Goal: Task Accomplishment & Management: Use online tool/utility

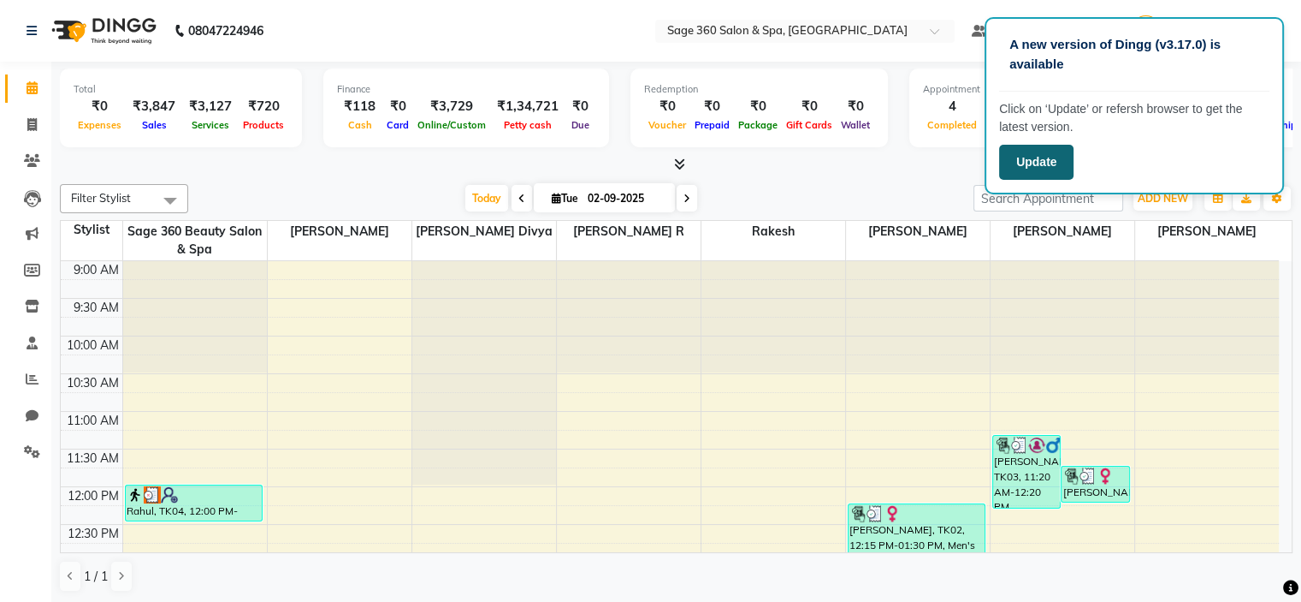
click at [1044, 146] on button "Update" at bounding box center [1036, 162] width 74 height 35
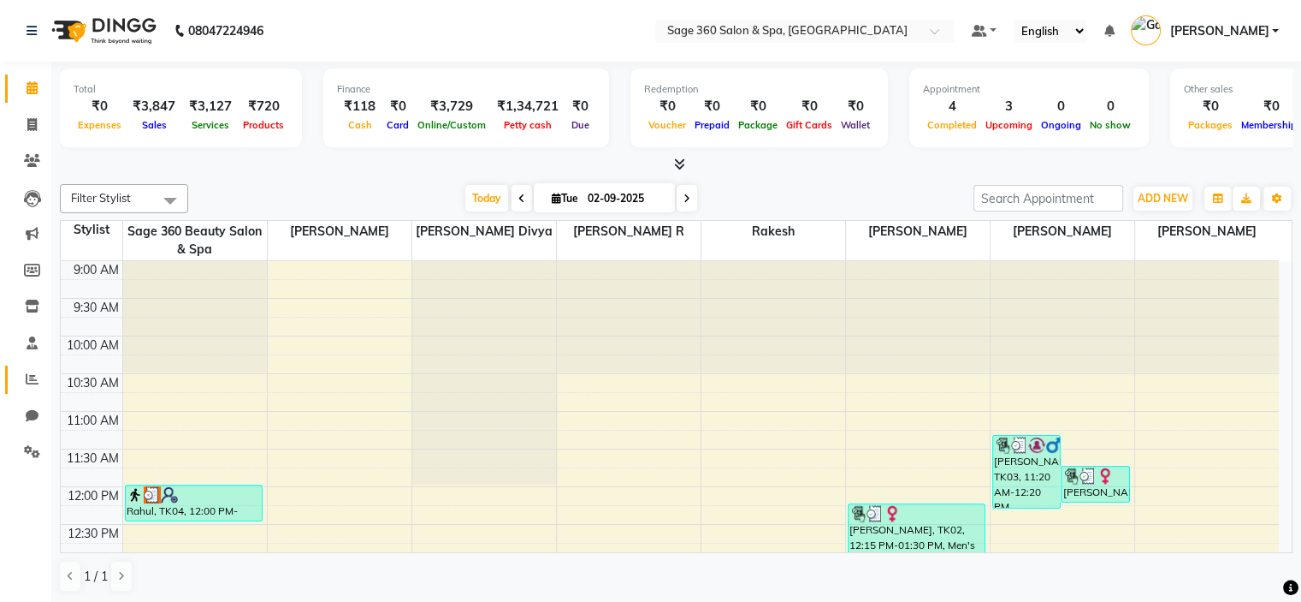
click at [33, 365] on link "Reports" at bounding box center [25, 379] width 41 height 28
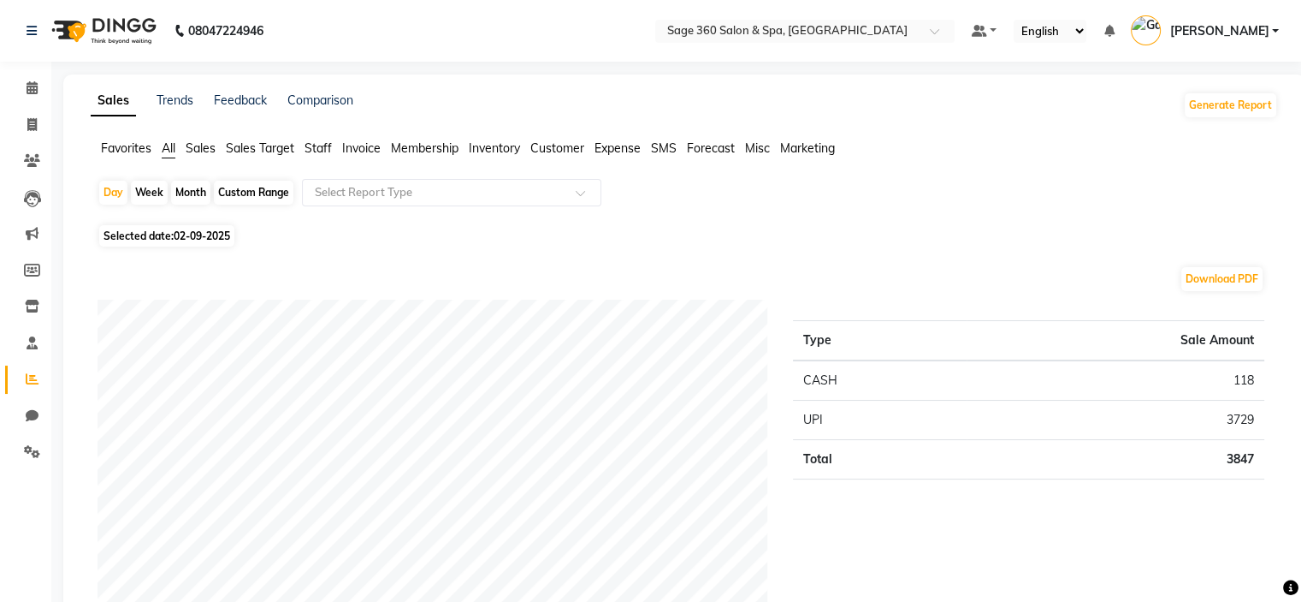
click at [201, 194] on div "Month" at bounding box center [190, 193] width 39 height 24
select select "9"
select select "2025"
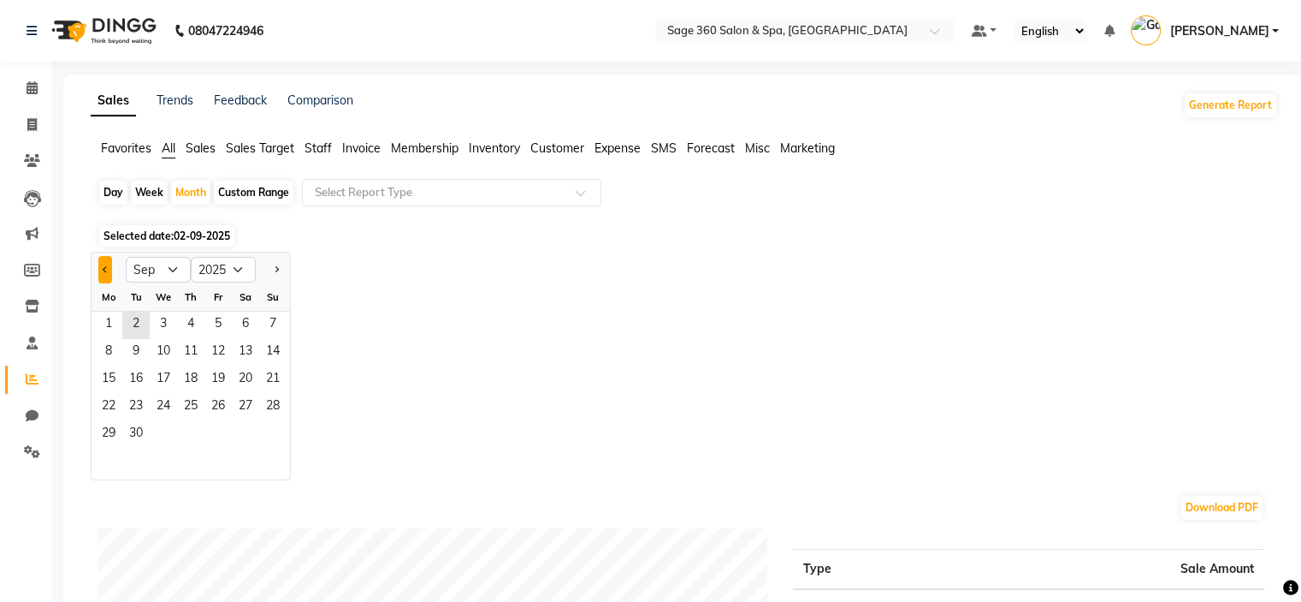
click at [104, 270] on span "Previous month" at bounding box center [106, 268] width 6 height 6
select select "8"
click at [212, 314] on span "1" at bounding box center [217, 324] width 27 height 27
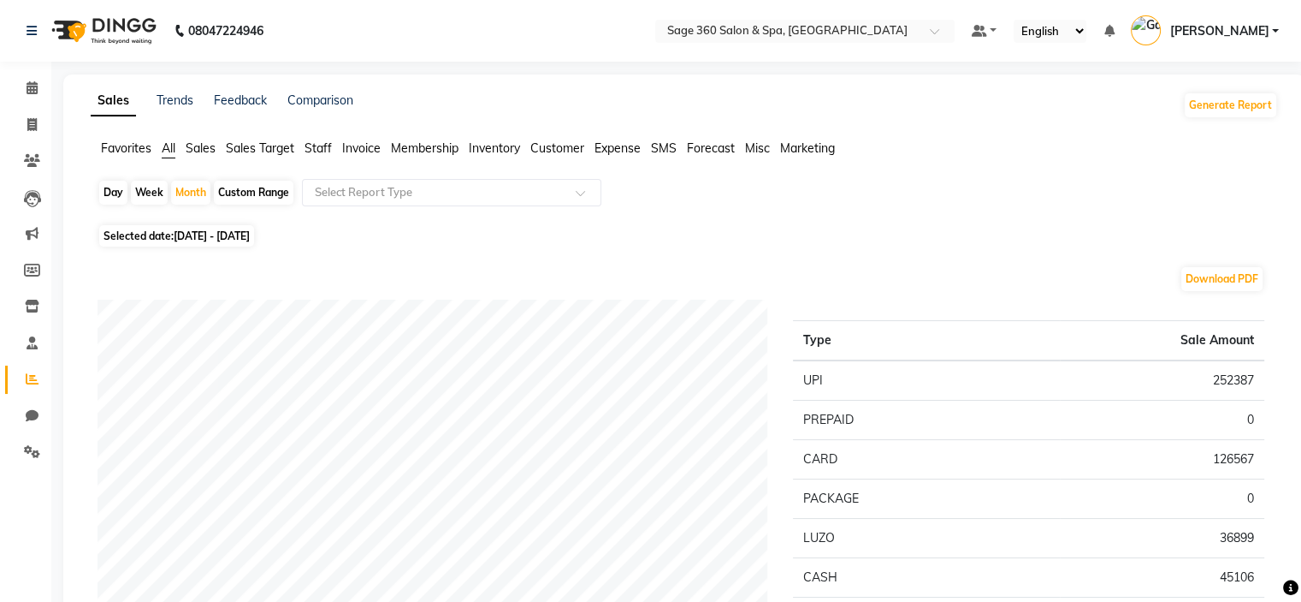
click at [325, 146] on span "Staff" at bounding box center [318, 147] width 27 height 15
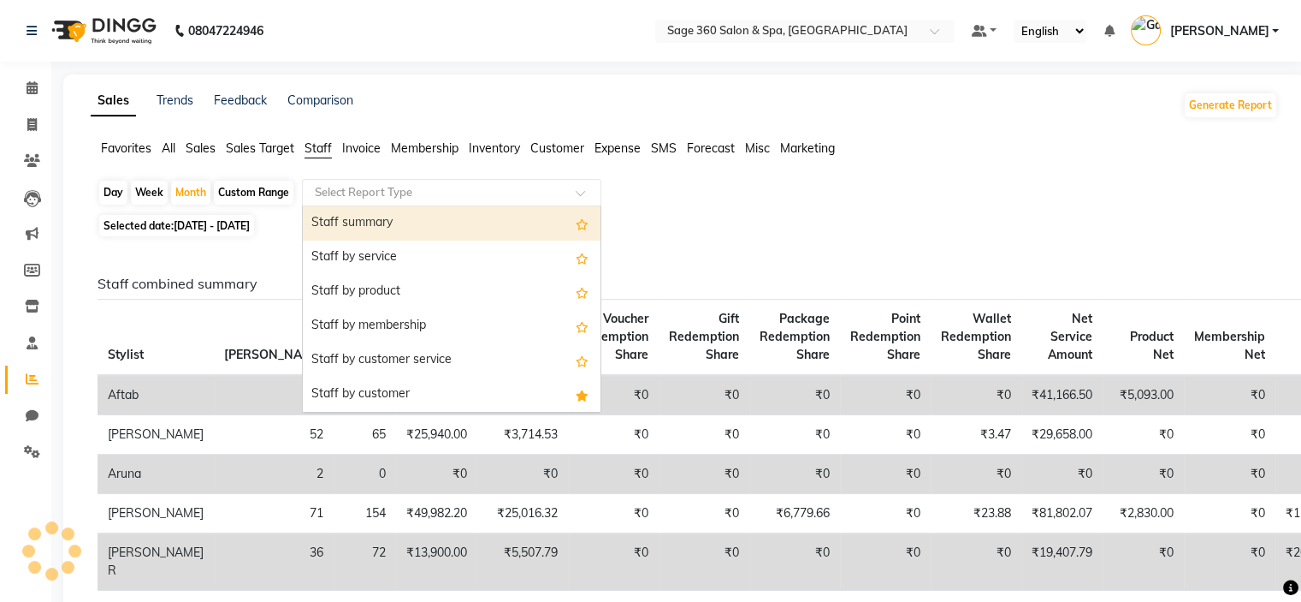
click at [359, 194] on input "text" at bounding box center [434, 192] width 246 height 17
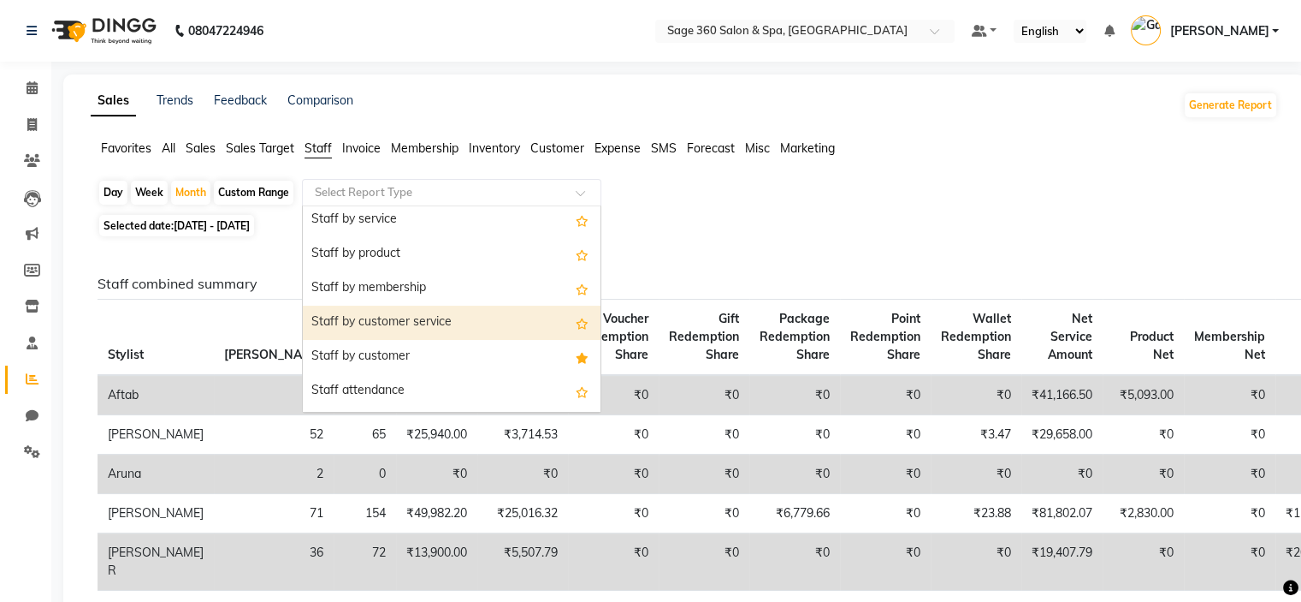
scroll to position [43, 0]
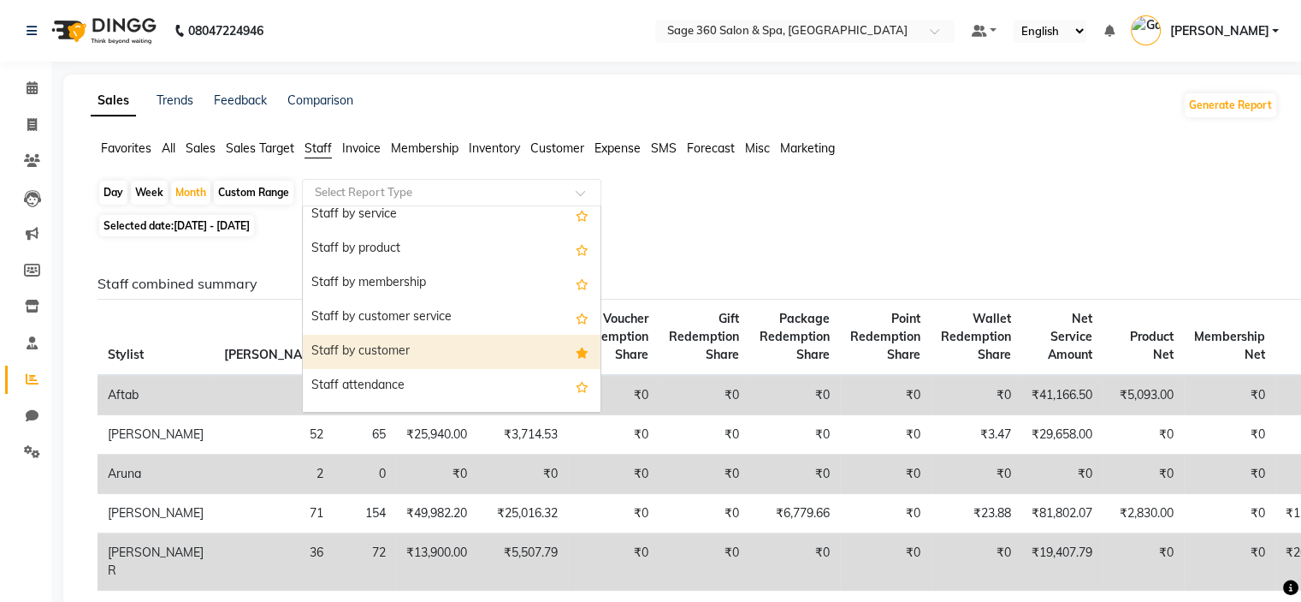
click at [361, 359] on div "Staff by customer" at bounding box center [452, 352] width 298 height 34
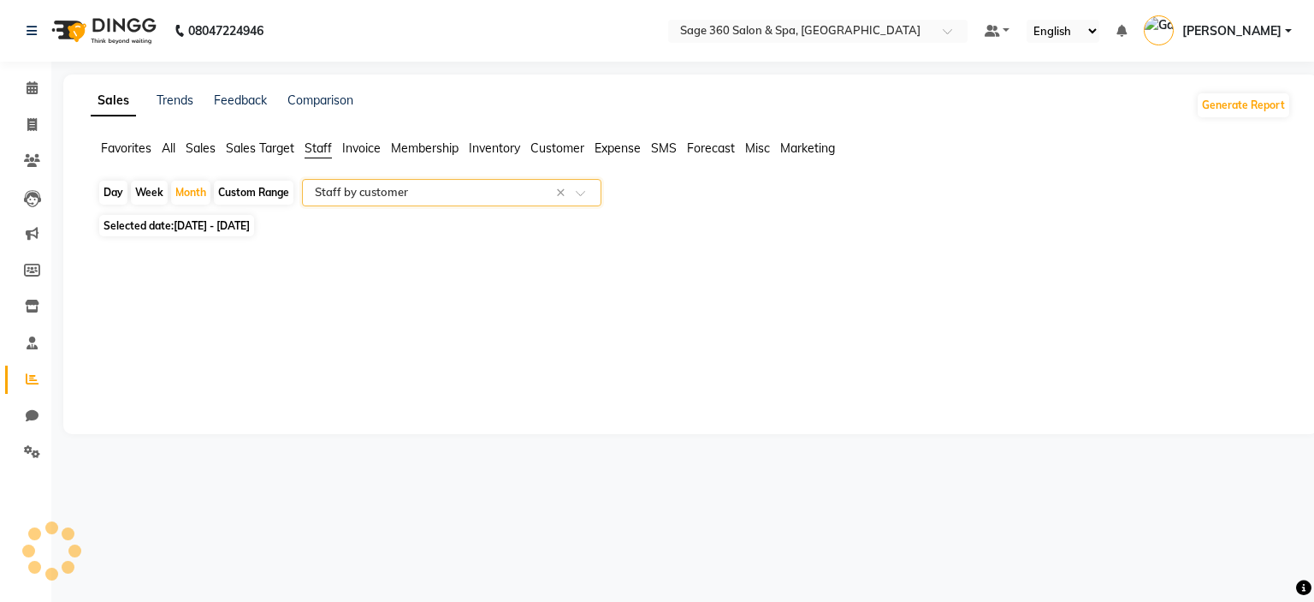
select select "full_report"
select select "csv"
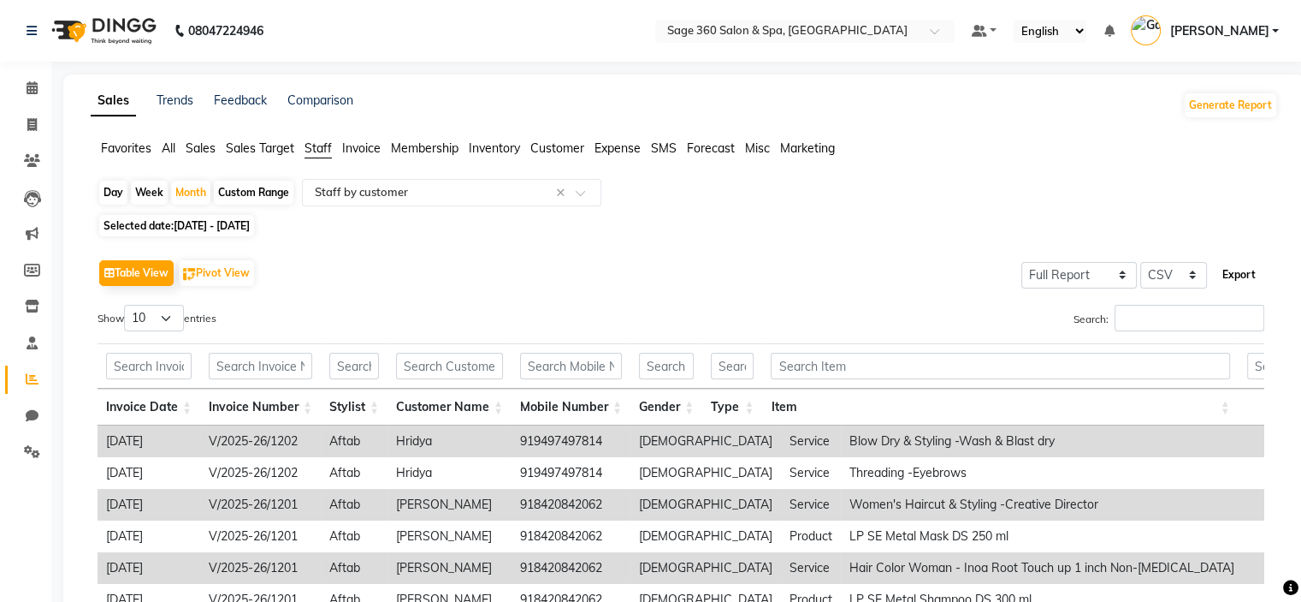
click at [1250, 276] on button "Export" at bounding box center [1239, 274] width 47 height 29
click at [175, 150] on span "All" at bounding box center [169, 147] width 14 height 15
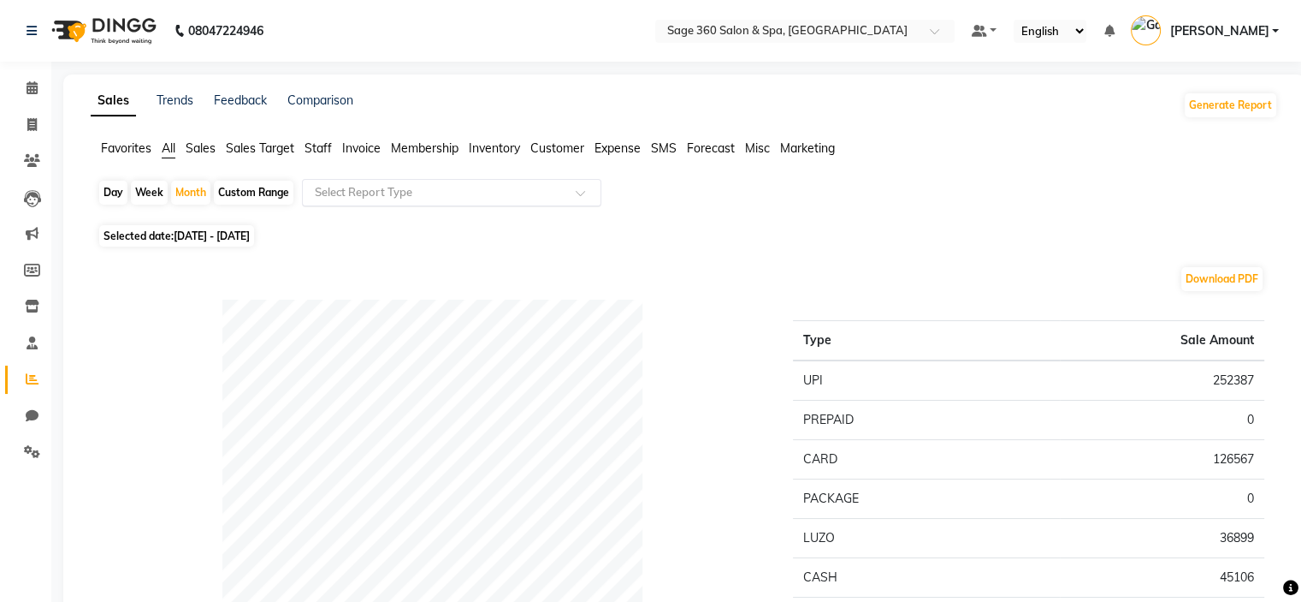
click at [363, 192] on input "text" at bounding box center [434, 192] width 246 height 17
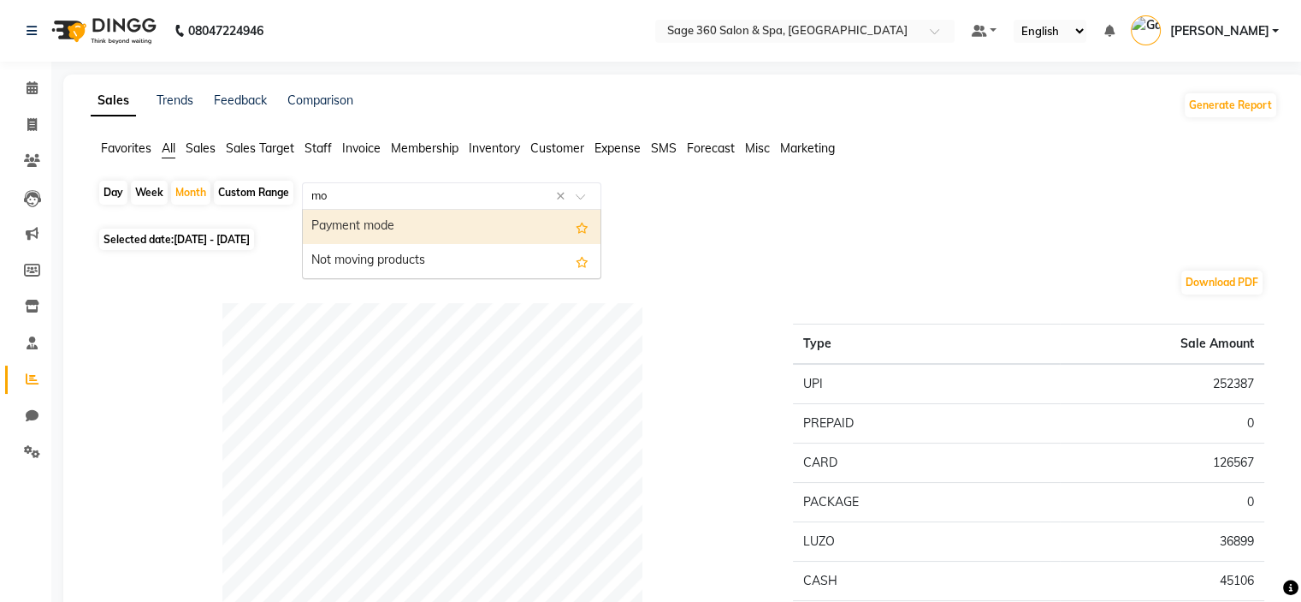
scroll to position [0, 0]
type input "mode"
click at [392, 230] on div "Payment mode" at bounding box center [452, 227] width 298 height 34
select select "full_report"
select select "csv"
